Goal: Check status

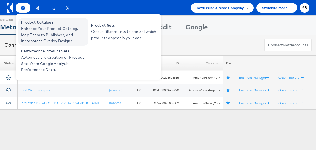
click at [40, 40] on span "Enhance Your Product Catalog, Map Them to Publishers, and Incorporate Overlay D…" at bounding box center [54, 35] width 66 height 19
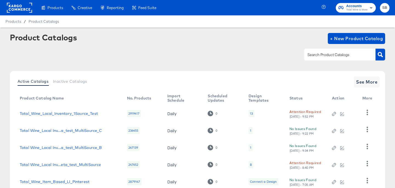
scroll to position [18, 0]
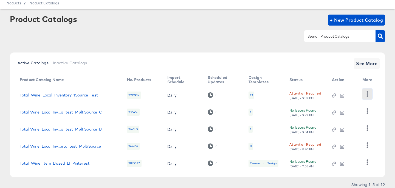
click at [368, 95] on icon "button" at bounding box center [367, 93] width 5 height 5
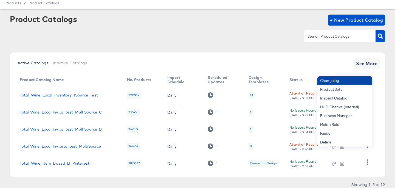
click at [350, 83] on div "Changelog" at bounding box center [344, 80] width 55 height 9
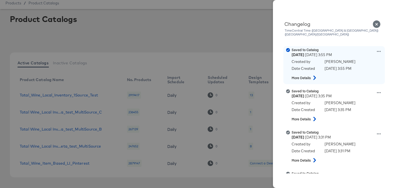
scroll to position [0, 0]
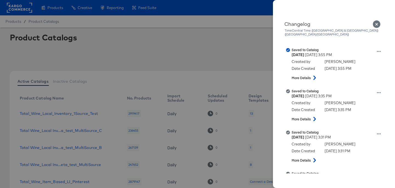
click at [377, 25] on icon "Close" at bounding box center [377, 24] width 8 height 8
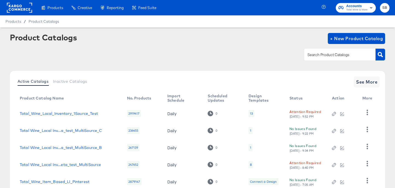
click at [327, 58] on input "text" at bounding box center [335, 55] width 58 height 6
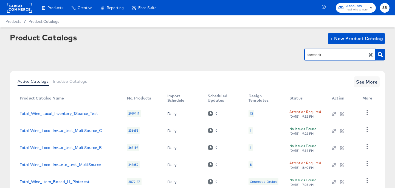
type input "facebook"
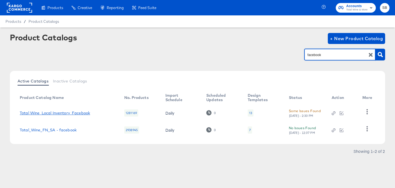
click at [78, 113] on link "Total Wine_Local Inventory_Facebook" at bounding box center [55, 113] width 70 height 4
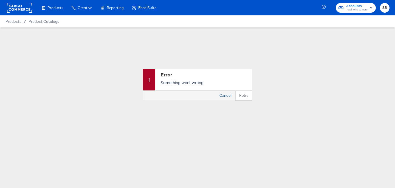
click at [225, 94] on button "Cancel" at bounding box center [226, 96] width 20 height 10
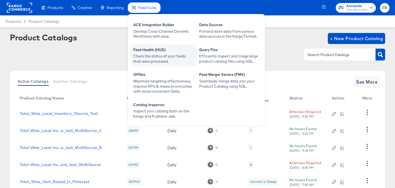
click at [150, 54] on div "Check the status of your feeds that were processed." at bounding box center [163, 59] width 60 height 10
